Goal: Task Accomplishment & Management: Use online tool/utility

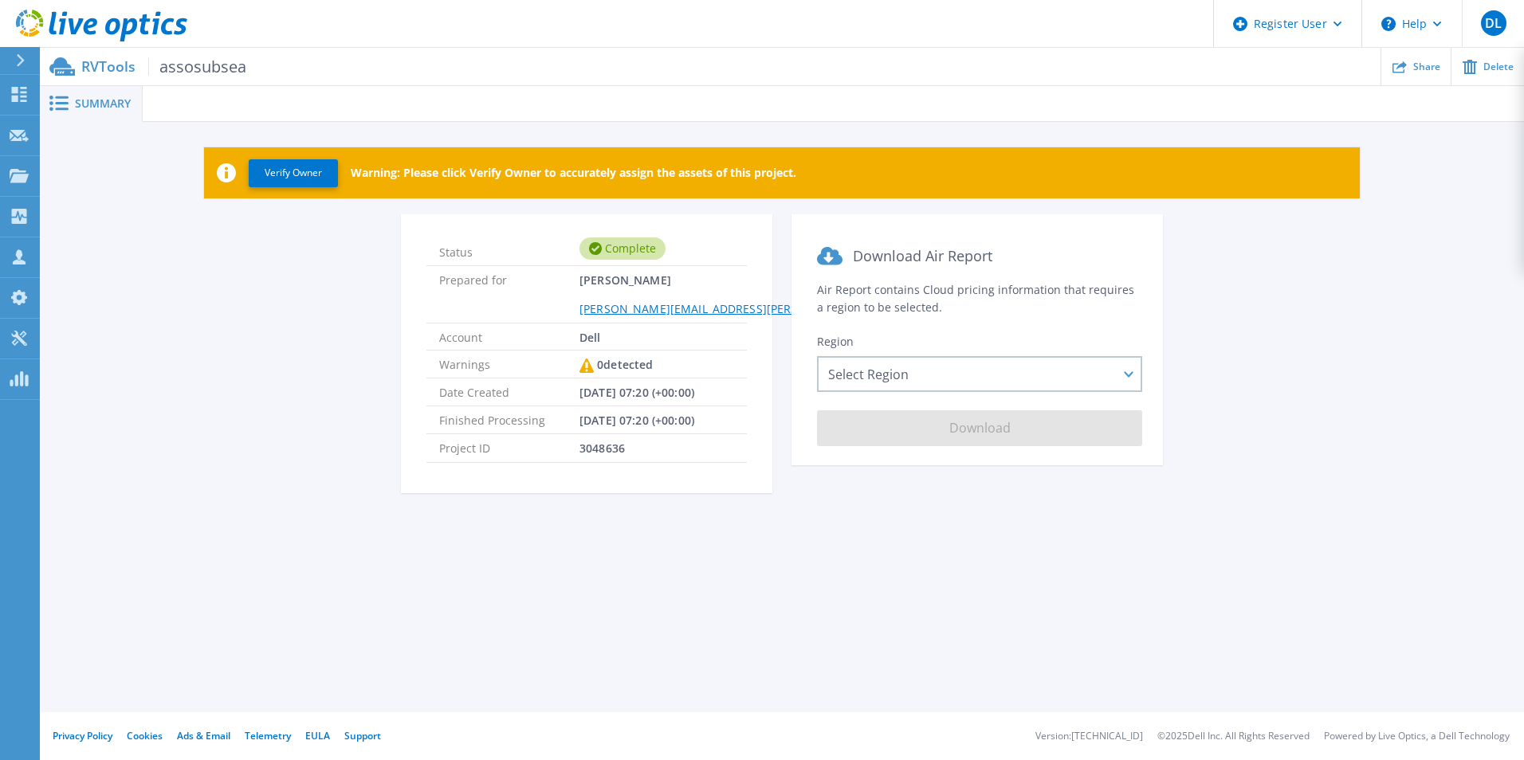
click at [308, 277] on div "Status Complete Prepared for Dimitrios Lampros Dimitrios.Lampros@dell.com Accou…" at bounding box center [782, 363] width 1436 height 298
click at [1366, 230] on div "Status Complete Prepared for Dimitrios Lampros Dimitrios.Lampros@dell.com Accou…" at bounding box center [782, 363] width 1436 height 298
click at [1340, 25] on icon at bounding box center [1337, 25] width 9 height 6
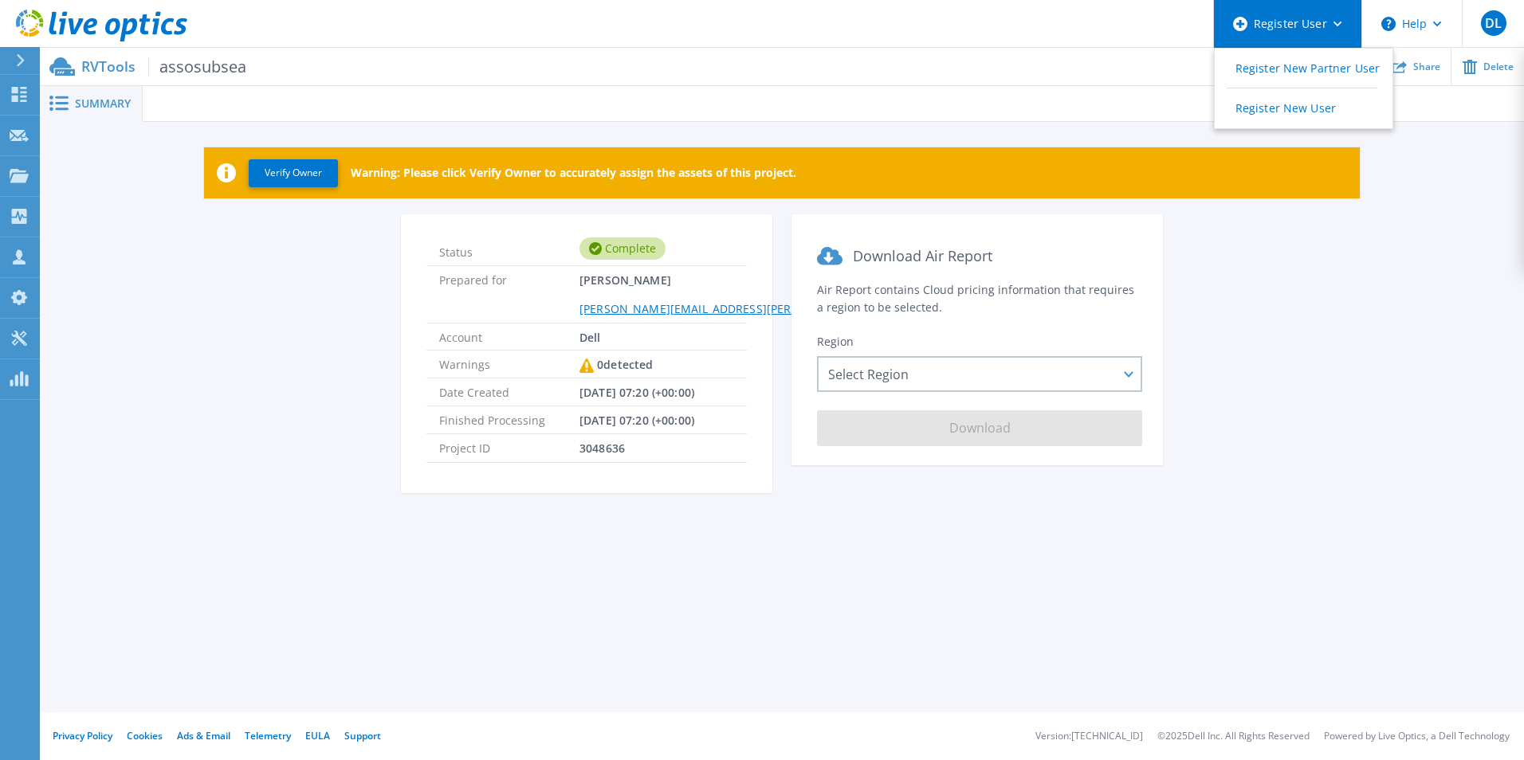
click at [1340, 25] on icon at bounding box center [1337, 25] width 9 height 6
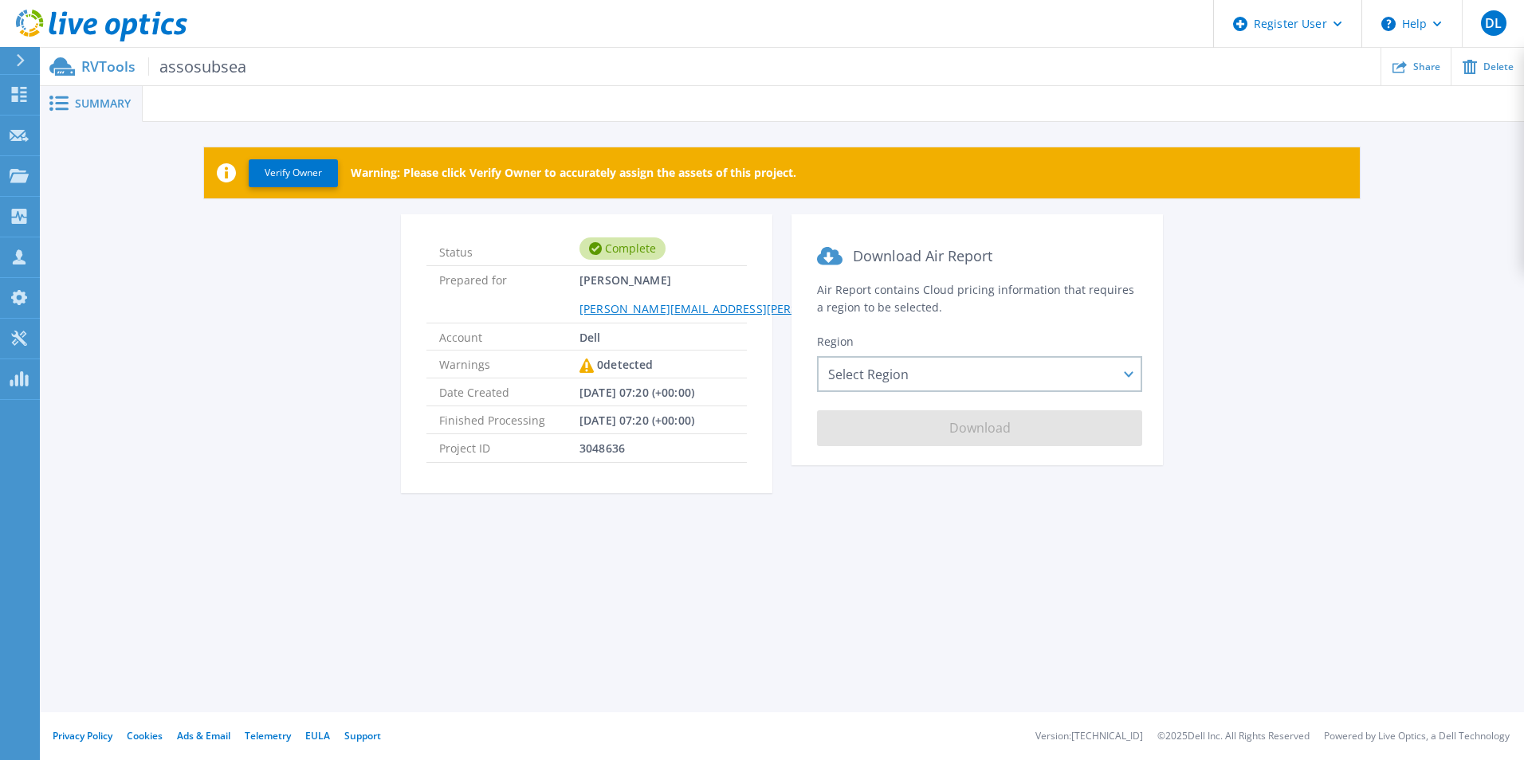
click at [340, 314] on div "Status Complete Prepared for Dimitrios Lampros Dimitrios.Lampros@dell.com Accou…" at bounding box center [782, 363] width 1436 height 298
click at [340, 310] on div "Status Complete Prepared for Dimitrios Lampros Dimitrios.Lampros@dell.com Accou…" at bounding box center [782, 363] width 1436 height 298
click at [338, 310] on div "Status Complete Prepared for Dimitrios Lampros Dimitrios.Lampros@dell.com Accou…" at bounding box center [782, 363] width 1436 height 298
click at [873, 373] on div "Select Region Asia Pacific (Hong Kong) Asia Pacific (Mumbai) Asia Pacific (Seou…" at bounding box center [979, 374] width 325 height 36
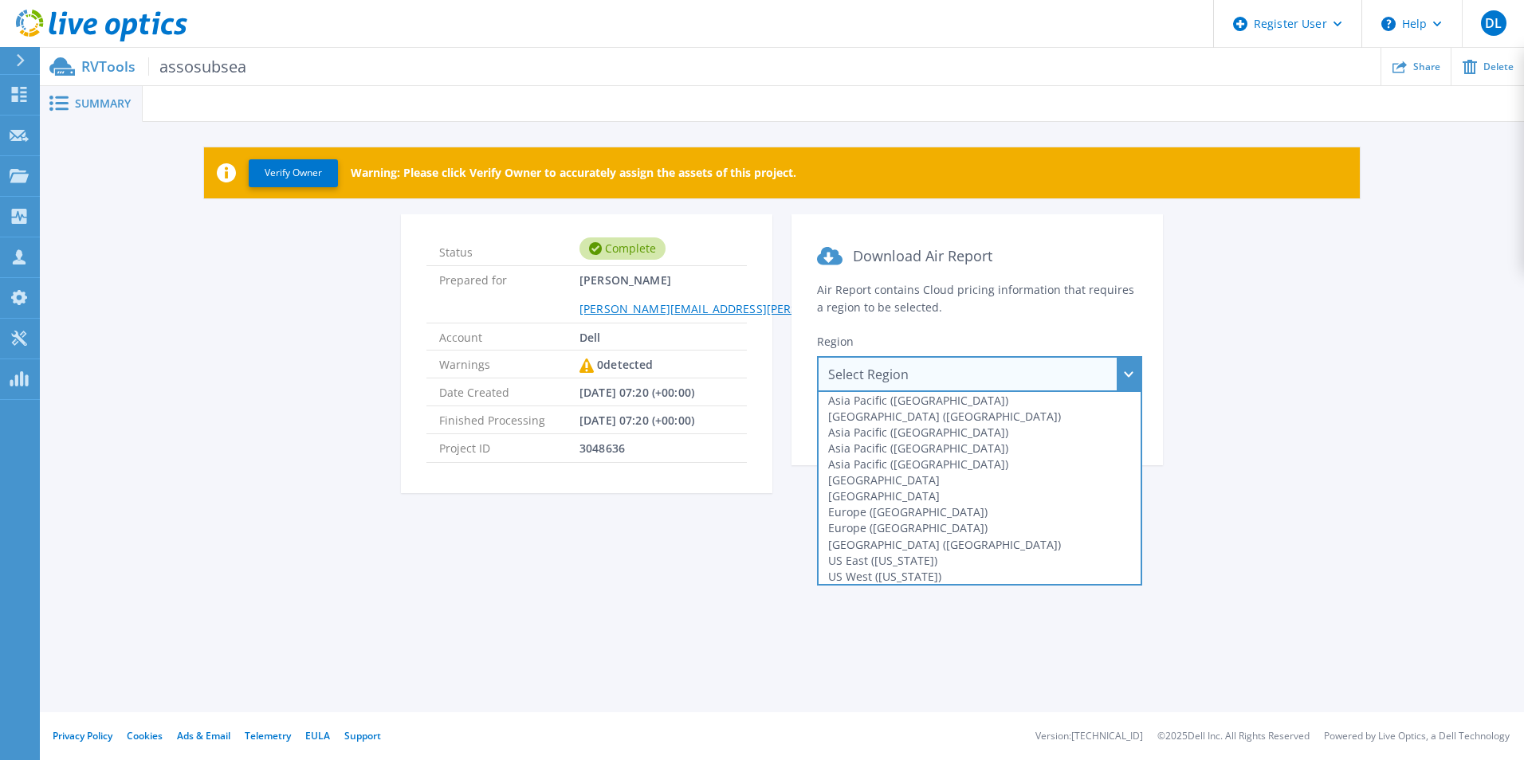
click at [873, 373] on div "Select Region Asia Pacific (Hong Kong) Asia Pacific (Mumbai) Asia Pacific (Seou…" at bounding box center [979, 374] width 325 height 36
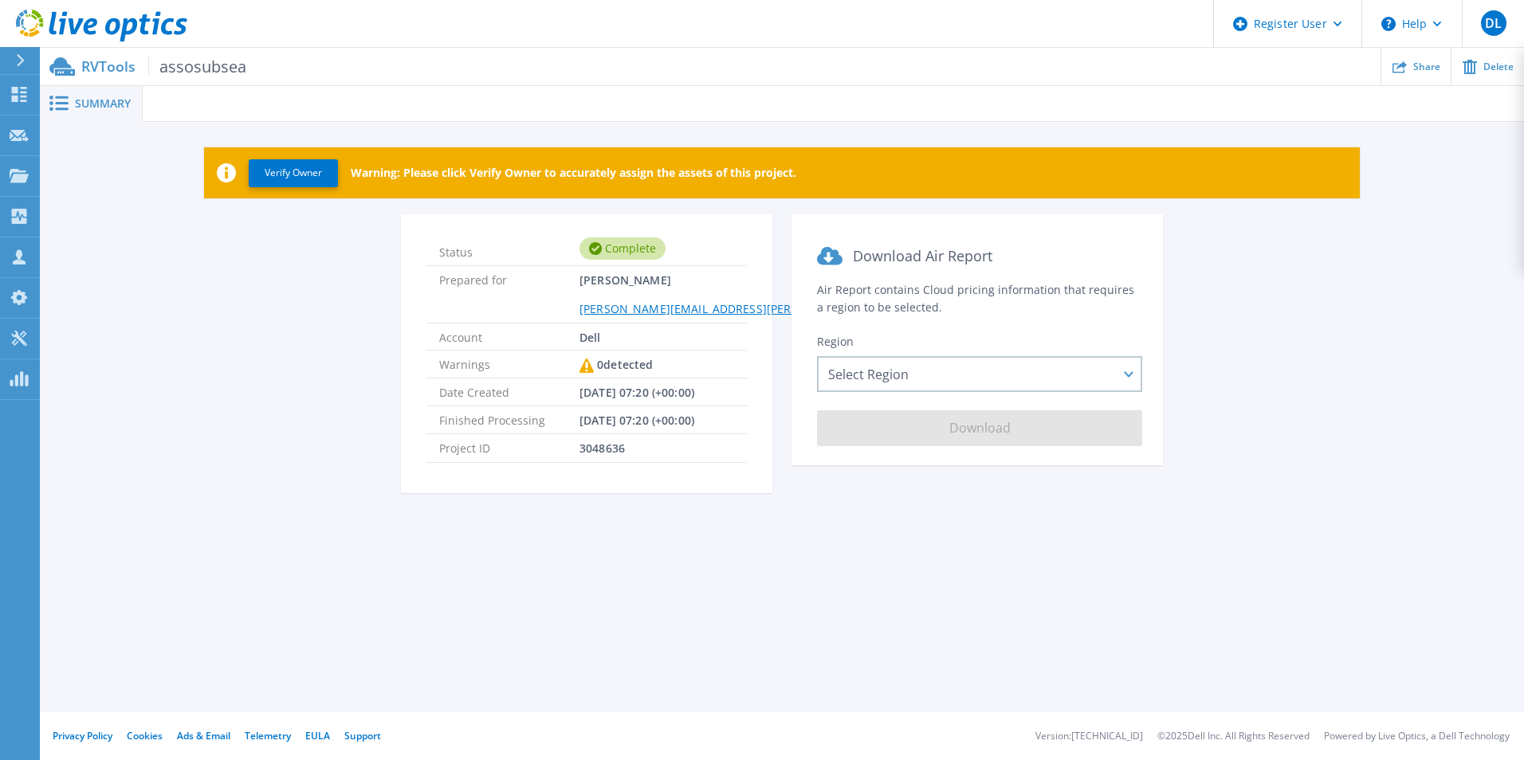
click at [312, 394] on div "Status Complete Prepared for Dimitrios Lampros Dimitrios.Lampros@dell.com Accou…" at bounding box center [782, 363] width 1436 height 298
drag, startPoint x: 800, startPoint y: 179, endPoint x: 347, endPoint y: 183, distance: 452.7
click at [347, 183] on div "Verify Owner Warning: Please click Verify Owner to accurately assign the assets…" at bounding box center [782, 172] width 1156 height 51
drag, startPoint x: 347, startPoint y: 183, endPoint x: 267, endPoint y: 347, distance: 182.8
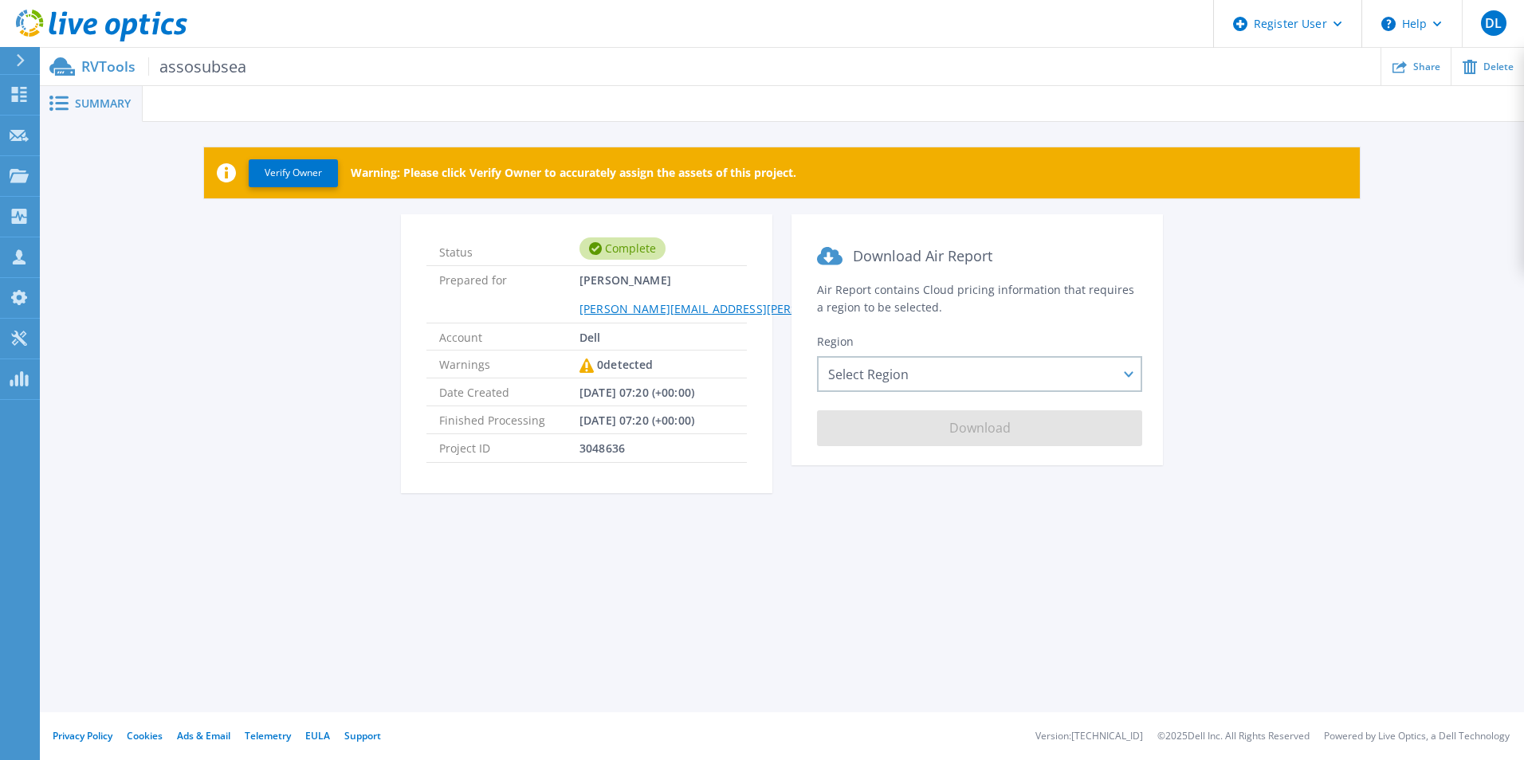
click at [267, 347] on div "Status Complete Prepared for Dimitrios Lampros Dimitrios.Lampros@dell.com Accou…" at bounding box center [782, 363] width 1436 height 298
click at [140, 240] on div "Status Complete Prepared for Dimitrios Lampros Dimitrios.Lampros@dell.com Accou…" at bounding box center [782, 363] width 1436 height 298
click at [223, 335] on div "Status Complete Prepared for Dimitrios Lampros Dimitrios.Lampros@dell.com Accou…" at bounding box center [782, 363] width 1436 height 298
click at [1283, 254] on div "Status Complete Prepared for Dimitrios Lampros Dimitrios.Lampros@dell.com Accou…" at bounding box center [782, 363] width 1436 height 298
click at [85, 99] on span "Summary" at bounding box center [103, 103] width 56 height 11
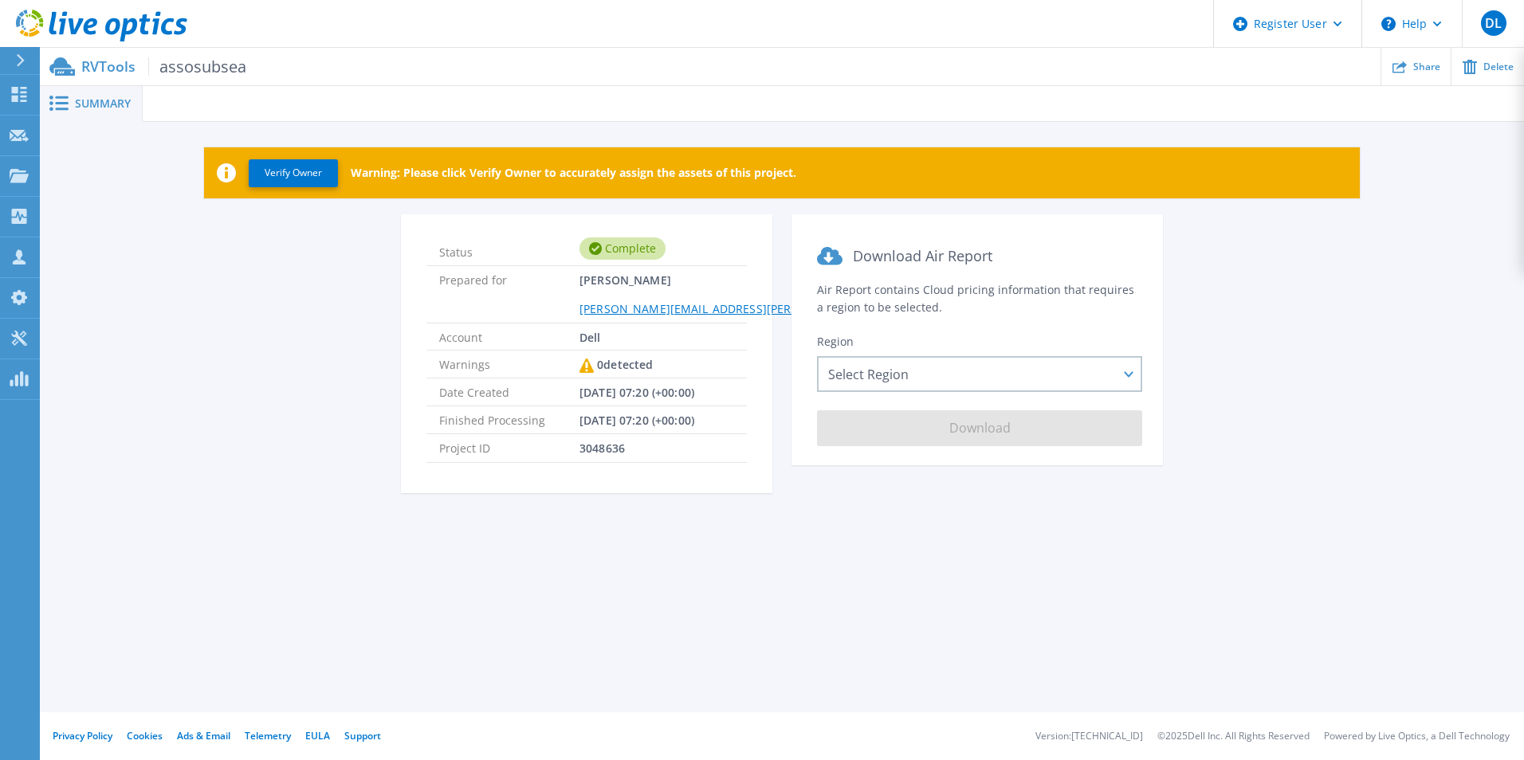
click at [1386, 264] on div "Status Complete Prepared for Dimitrios Lampros Dimitrios.Lampros@dell.com Accou…" at bounding box center [782, 363] width 1436 height 298
click at [286, 172] on button "Verify Owner" at bounding box center [293, 173] width 89 height 28
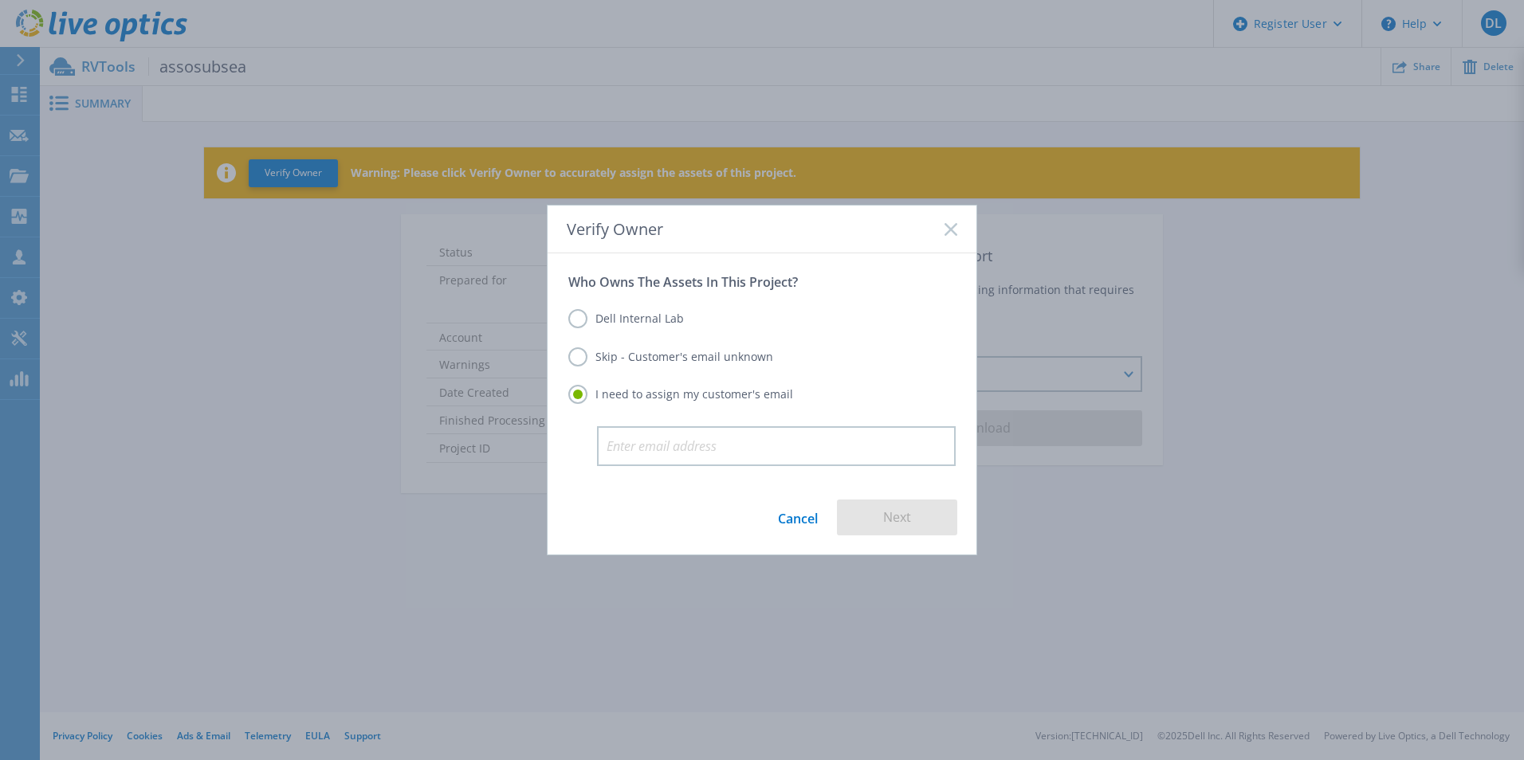
click at [582, 358] on label "Skip - Customer's email unknown" at bounding box center [670, 356] width 205 height 19
click at [0, 0] on input "Skip - Customer's email unknown" at bounding box center [0, 0] width 0 height 0
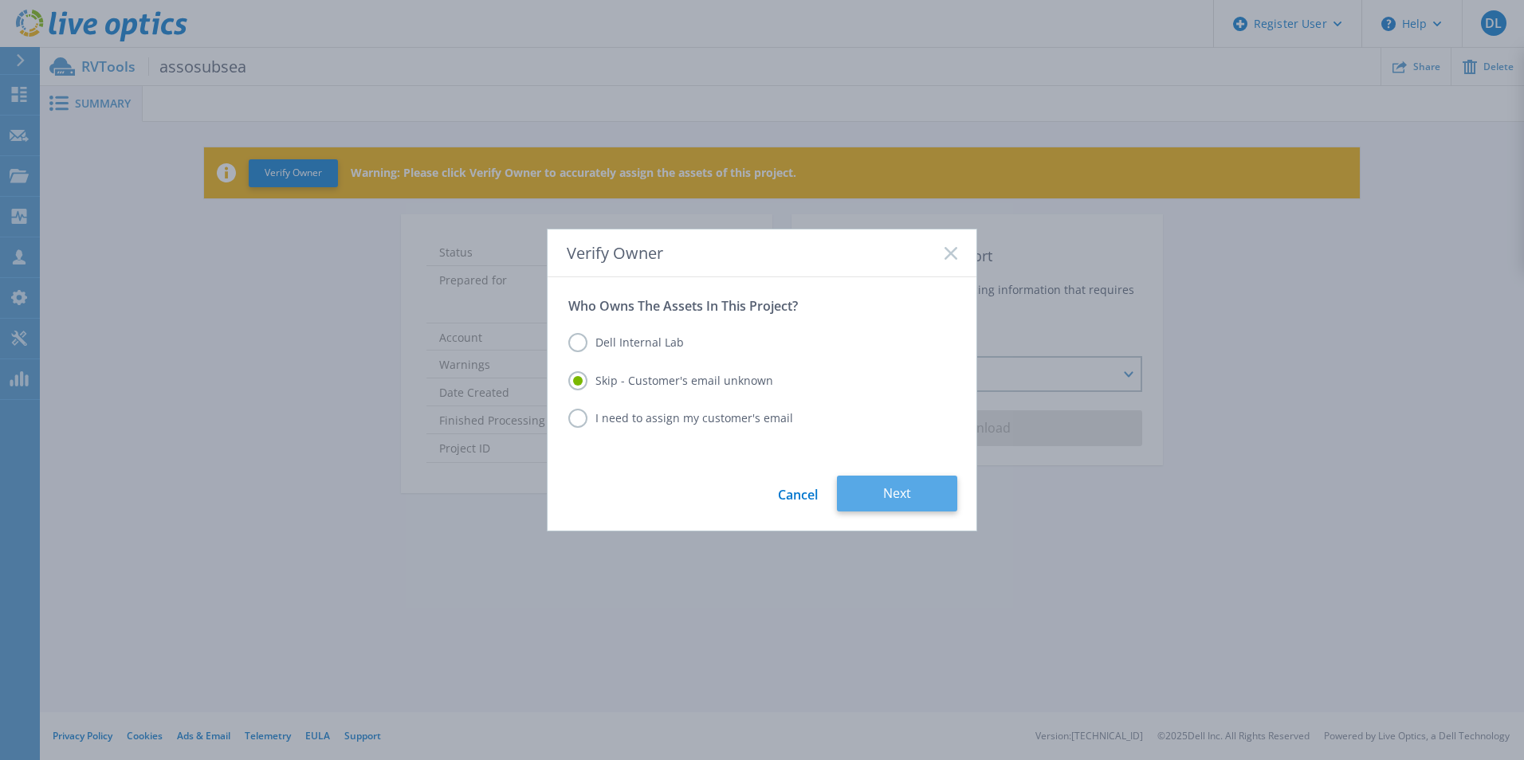
click at [902, 507] on button "Next" at bounding box center [897, 494] width 120 height 36
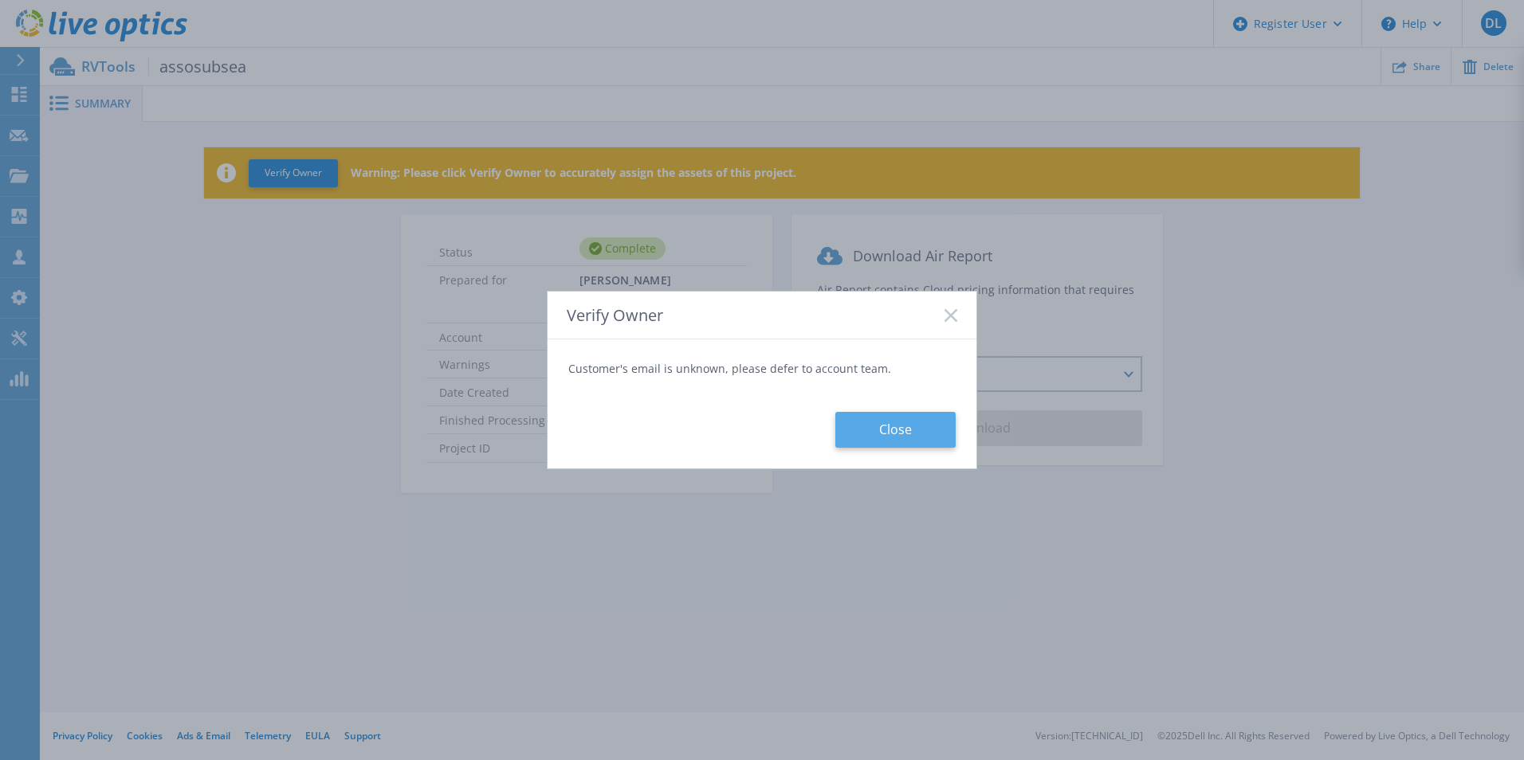
click at [888, 434] on button "Close" at bounding box center [895, 430] width 120 height 36
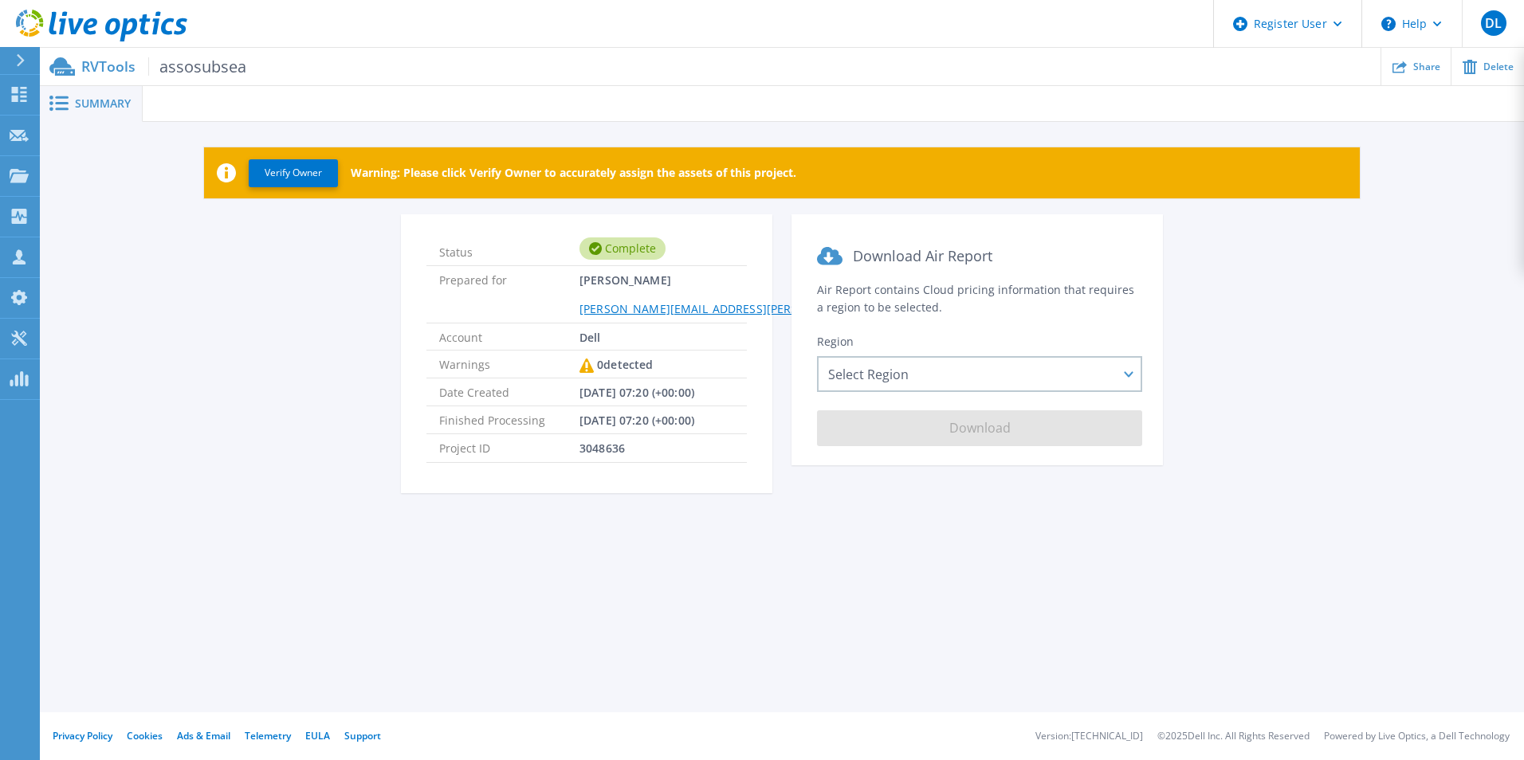
click at [355, 265] on div "Status Complete Prepared for Dimitrios Lampros Dimitrios.Lampros@dell.com Accou…" at bounding box center [782, 363] width 1436 height 298
click at [1344, 22] on div "Register User" at bounding box center [1287, 24] width 147 height 48
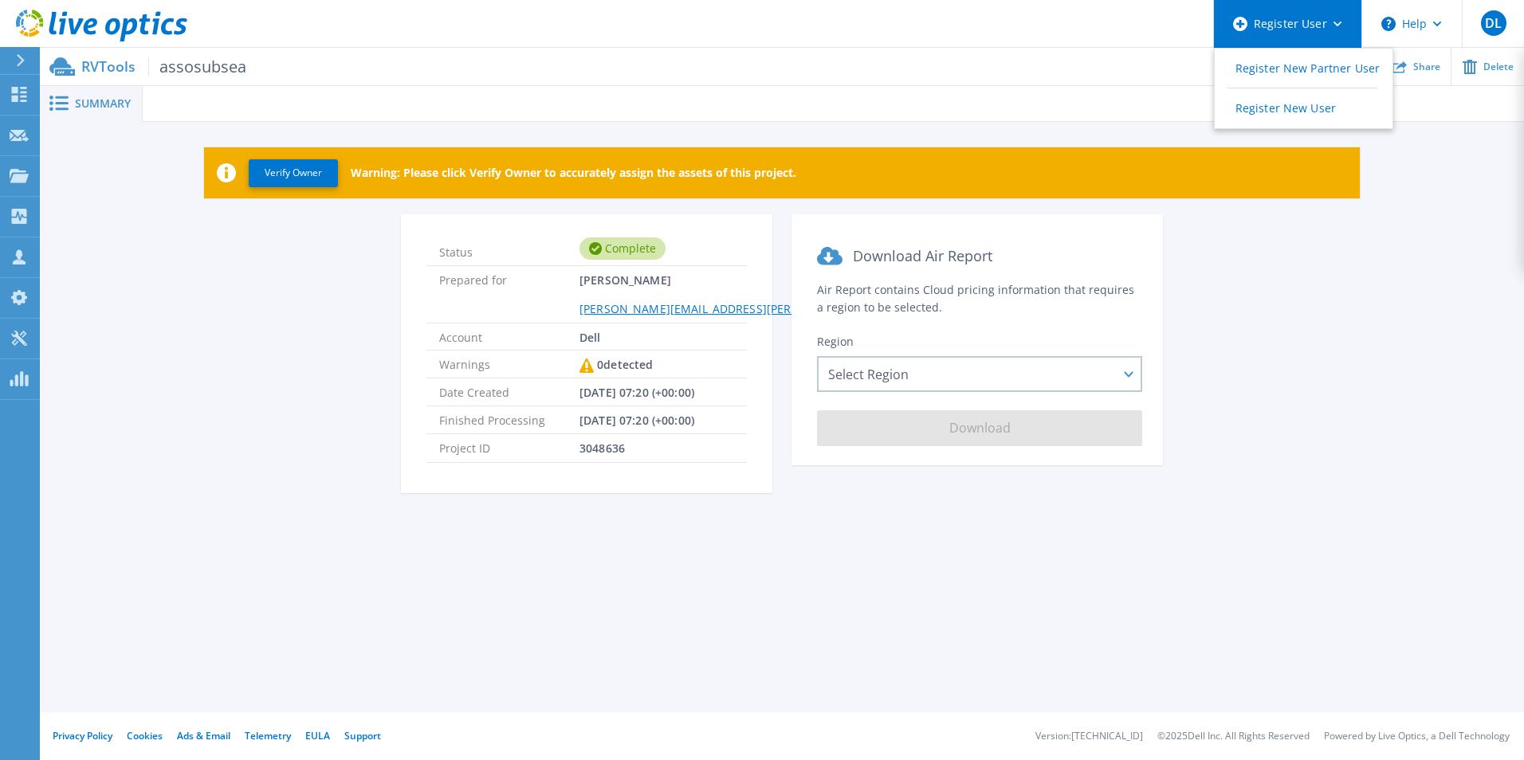
click at [1344, 22] on div "Register User" at bounding box center [1287, 24] width 147 height 48
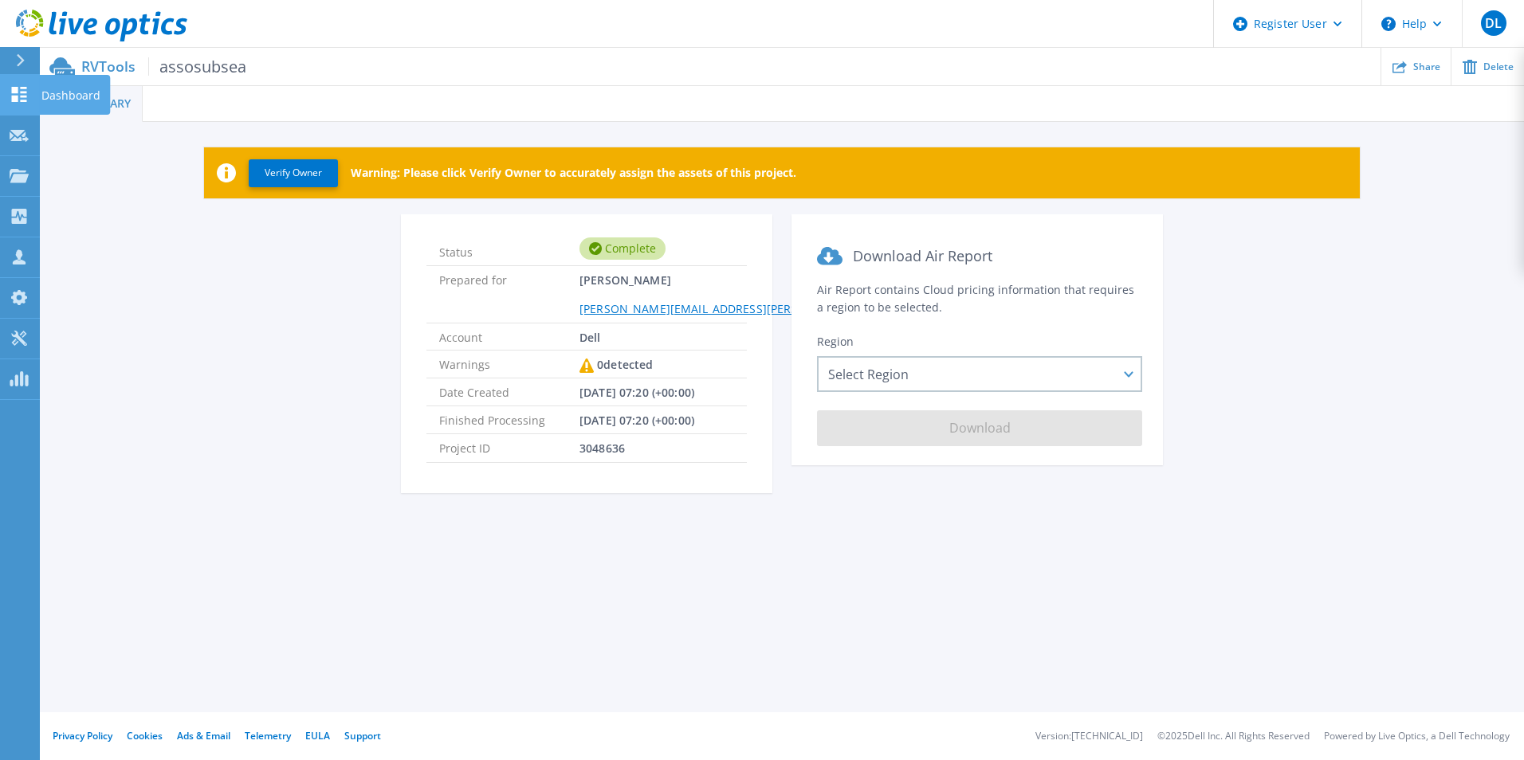
click at [45, 92] on p "Dashboard" at bounding box center [70, 95] width 59 height 41
